Goal: Transaction & Acquisition: Purchase product/service

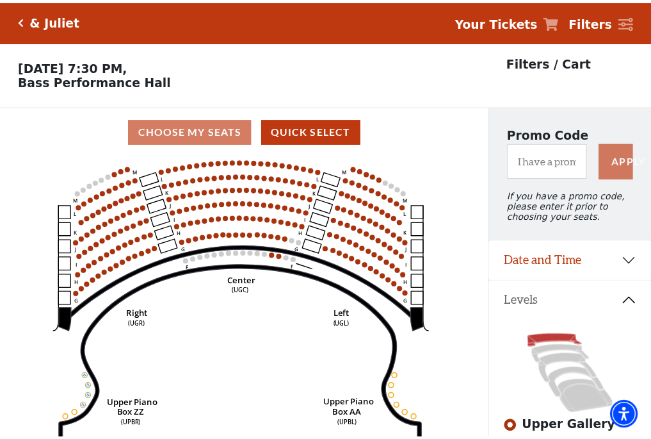
scroll to position [60, 0]
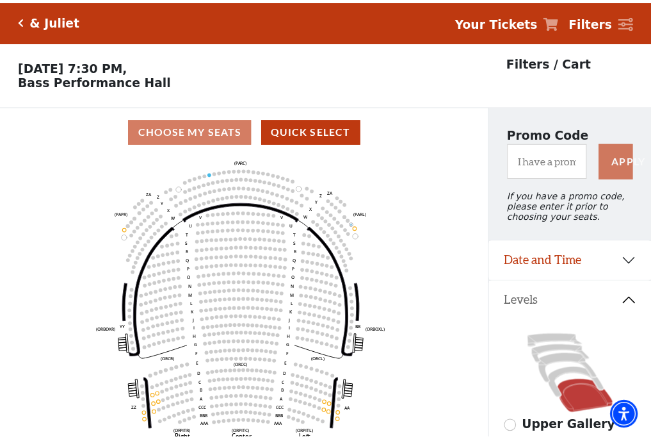
scroll to position [60, 0]
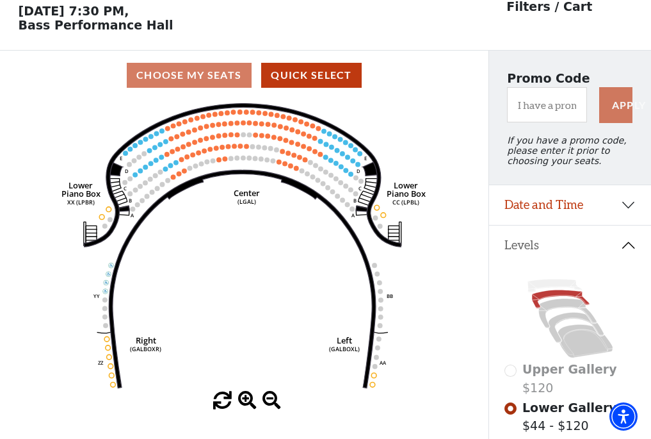
scroll to position [60, 0]
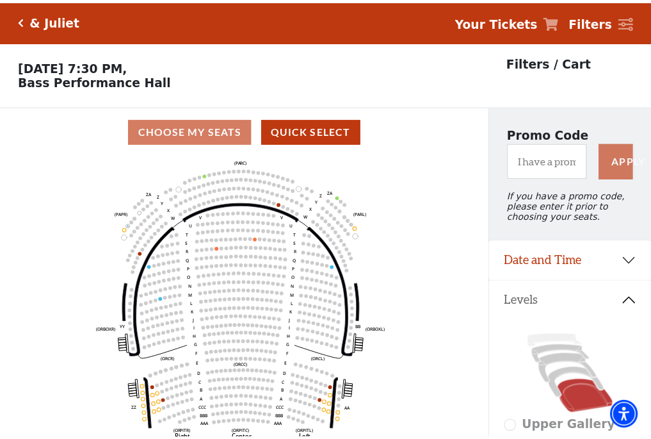
scroll to position [60, 0]
